Goal: Check status

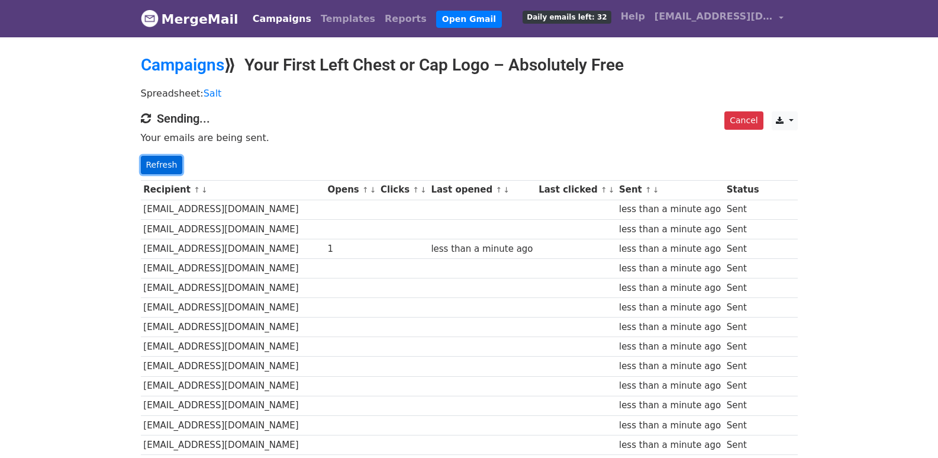
click at [170, 169] on link "Refresh" at bounding box center [162, 165] width 42 height 18
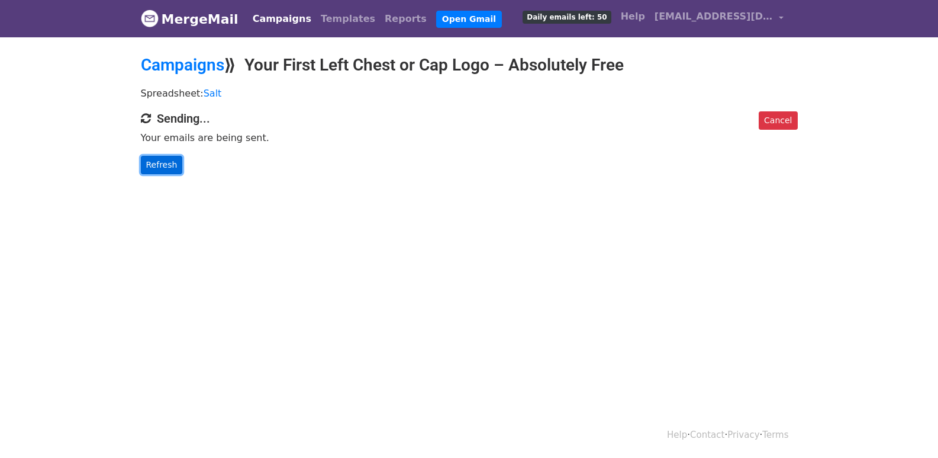
click at [166, 170] on link "Refresh" at bounding box center [162, 165] width 42 height 18
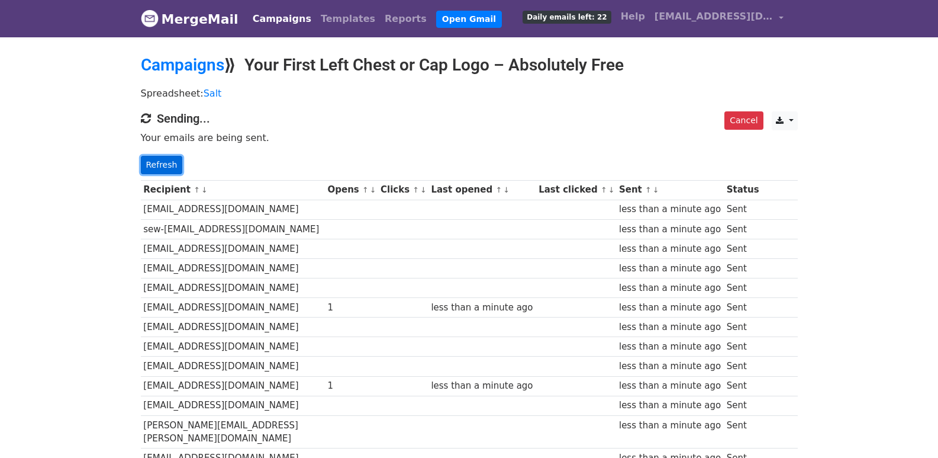
click at [168, 157] on link "Refresh" at bounding box center [162, 165] width 42 height 18
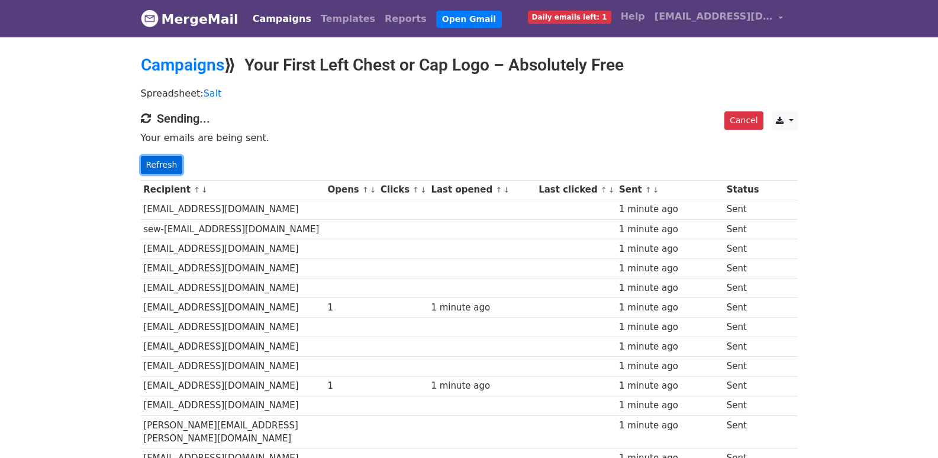
click at [165, 165] on link "Refresh" at bounding box center [162, 165] width 42 height 18
